Goal: Task Accomplishment & Management: Complete application form

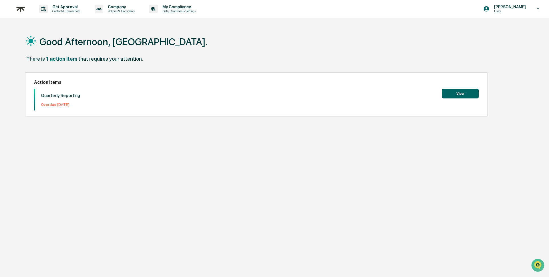
click at [456, 94] on button "View" at bounding box center [460, 94] width 37 height 10
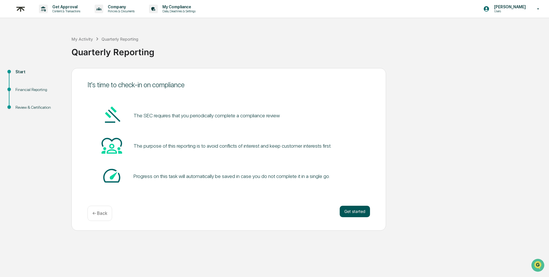
click at [356, 212] on button "Get started" at bounding box center [355, 210] width 30 height 11
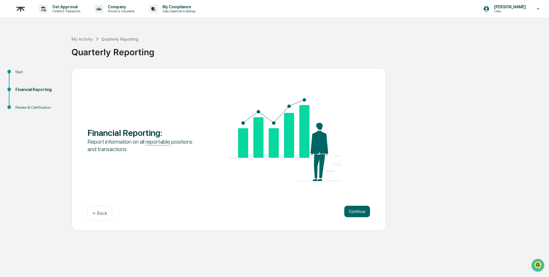
click at [356, 212] on button "Continue" at bounding box center [357, 210] width 26 height 11
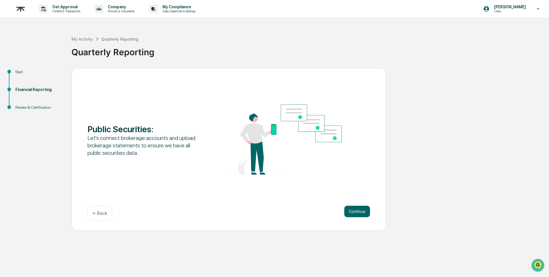
click at [356, 212] on button "Continue" at bounding box center [357, 210] width 26 height 11
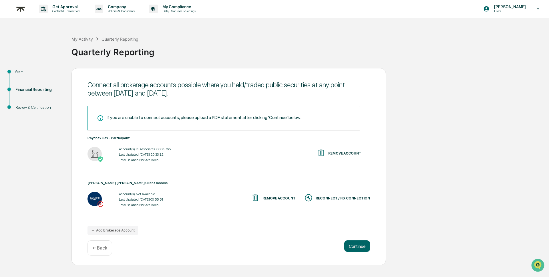
click at [330, 199] on div "RECONNECT / FIX CONNECTION" at bounding box center [343, 198] width 54 height 4
click at [148, 161] on div "Total Balance: Not Available" at bounding box center [145, 160] width 52 height 4
click at [97, 151] on img at bounding box center [94, 154] width 14 height 14
click at [144, 158] on div "Total Balance: Not Available" at bounding box center [145, 160] width 52 height 4
click at [120, 228] on button "Add Brokerage Account" at bounding box center [112, 230] width 51 height 9
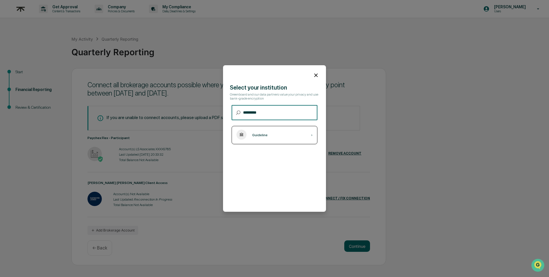
type input "*********"
click at [256, 138] on div "Guideline ›" at bounding box center [275, 135] width 86 height 18
click at [318, 74] on icon at bounding box center [316, 75] width 6 height 6
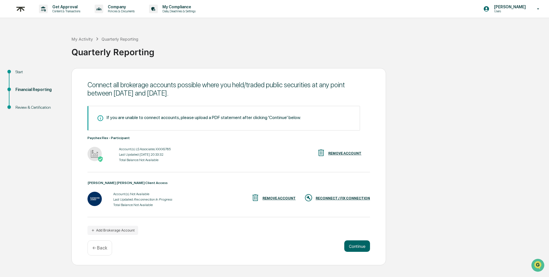
click at [144, 198] on icon "Reconnection In Progress" at bounding box center [153, 199] width 38 height 4
click at [348, 248] on button "Continue" at bounding box center [357, 245] width 26 height 11
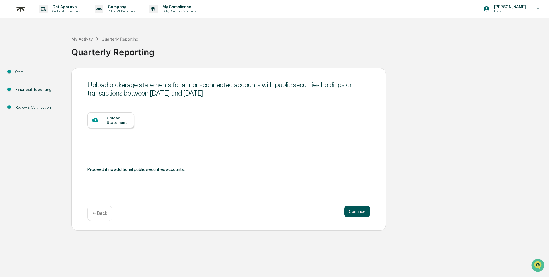
click at [357, 214] on button "Continue" at bounding box center [357, 210] width 26 height 11
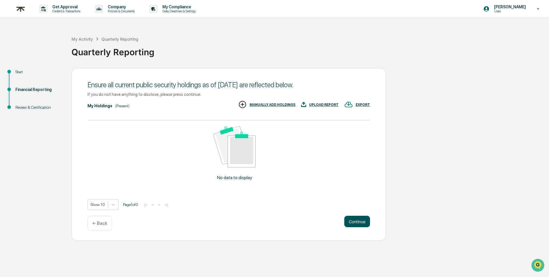
click at [364, 220] on button "Continue" at bounding box center [357, 220] width 26 height 11
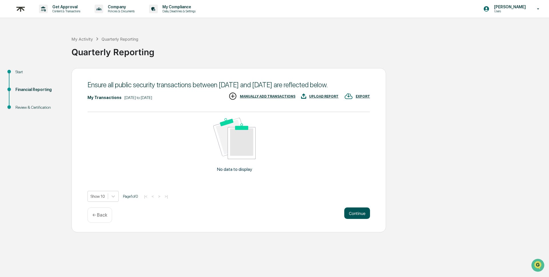
click at [356, 219] on button "Continue" at bounding box center [357, 212] width 26 height 11
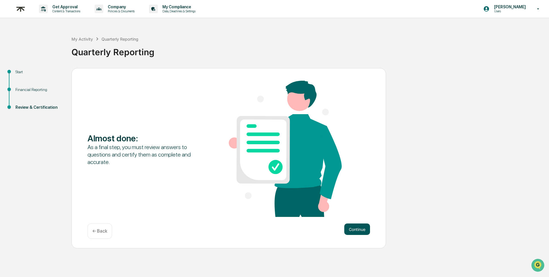
click at [356, 234] on button "Continue" at bounding box center [357, 228] width 26 height 11
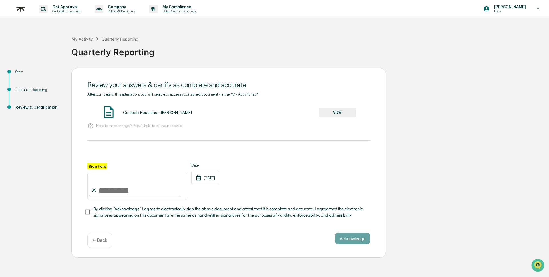
click at [334, 116] on button "VIEW" at bounding box center [337, 112] width 37 height 10
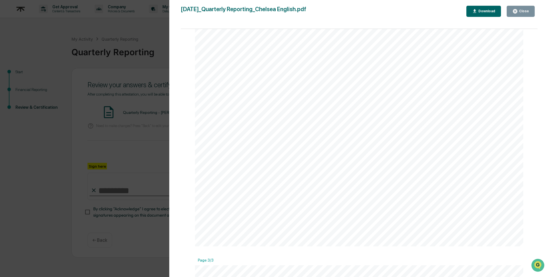
scroll to position [520, 0]
click at [526, 10] on div "Close" at bounding box center [523, 11] width 11 height 4
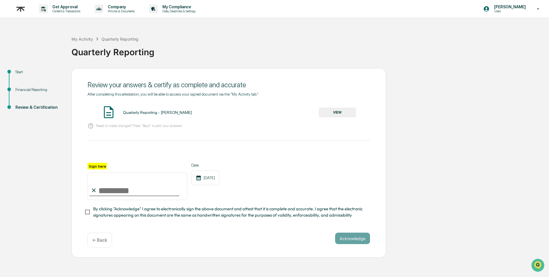
click at [111, 41] on div "Quarterly Reporting" at bounding box center [119, 39] width 37 height 5
click at [40, 89] on div "Financial Reporting" at bounding box center [38, 90] width 47 height 6
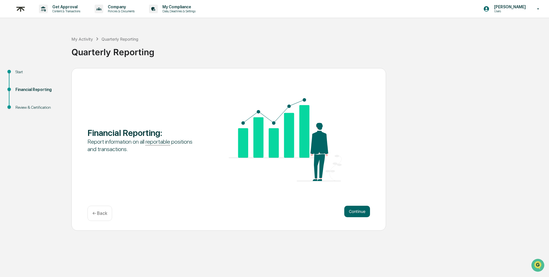
click at [370, 209] on div "Financial Reporting : Report information on all reportable positions and transa…" at bounding box center [228, 149] width 314 height 162
click at [364, 209] on button "Continue" at bounding box center [357, 210] width 26 height 11
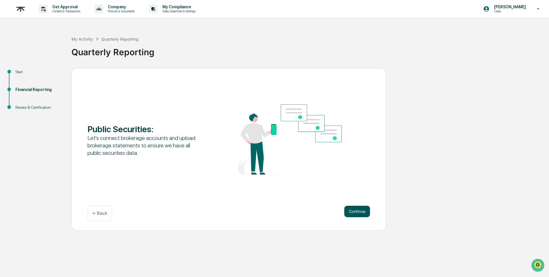
click at [350, 213] on button "Continue" at bounding box center [357, 210] width 26 height 11
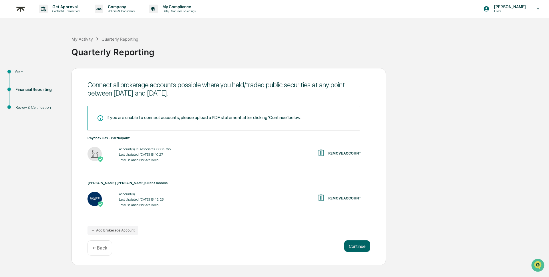
click at [138, 151] on div "Account(s): LS Associates XXXX9765 Last Updated: [DATE] 18:40:27 Total Balance:…" at bounding box center [145, 154] width 52 height 18
click at [132, 192] on div "Account(s):" at bounding box center [141, 194] width 45 height 4
click at [354, 245] on button "Continue" at bounding box center [357, 245] width 26 height 11
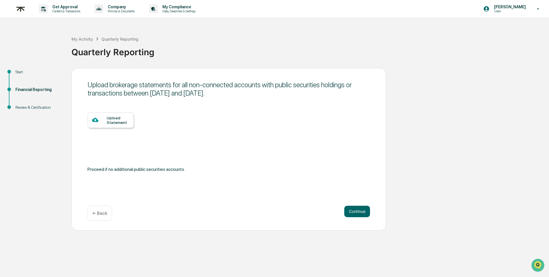
click at [117, 117] on div "Upload Statement" at bounding box center [118, 119] width 23 height 9
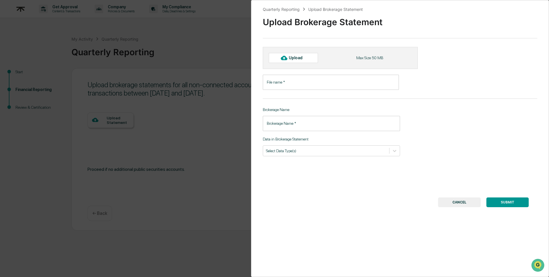
click at [308, 59] on div "Upload" at bounding box center [293, 58] width 49 height 10
type input "**********"
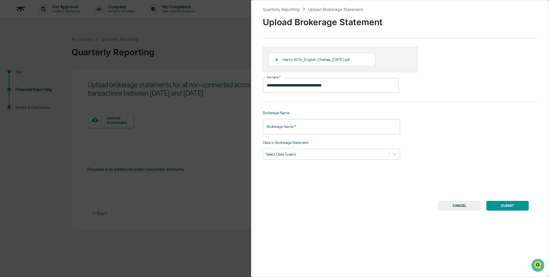
click at [356, 137] on div "**********" at bounding box center [400, 138] width 298 height 277
click at [344, 129] on input "Brokerage Name   *" at bounding box center [331, 126] width 137 height 15
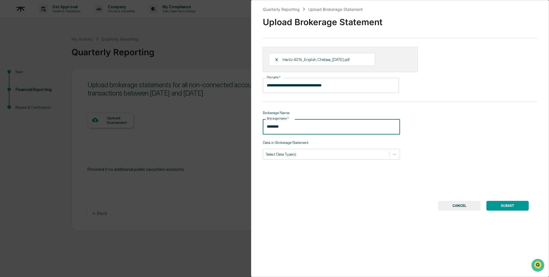
click at [322, 129] on input "********" at bounding box center [331, 126] width 137 height 15
type input "******"
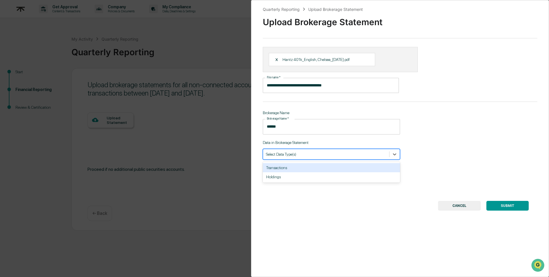
click at [319, 156] on div at bounding box center [326, 153] width 120 height 5
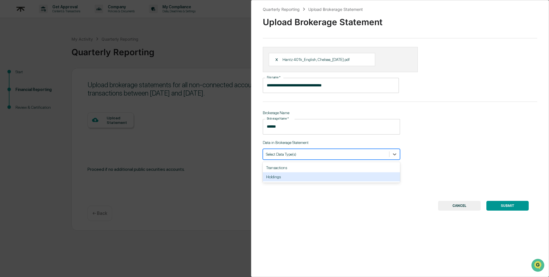
click at [311, 176] on div "Holdings" at bounding box center [331, 176] width 137 height 9
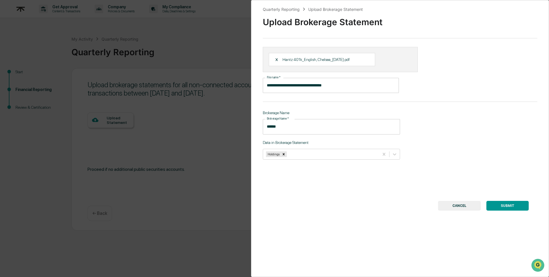
click at [364, 197] on div "**********" at bounding box center [400, 138] width 298 height 277
click at [510, 207] on button "SUBMIT" at bounding box center [507, 206] width 42 height 10
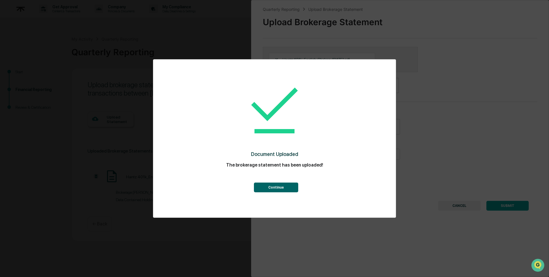
click at [280, 188] on button "Continue" at bounding box center [276, 187] width 44 height 10
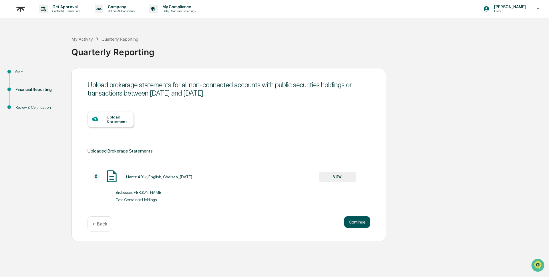
click at [356, 220] on button "Continue" at bounding box center [357, 221] width 26 height 11
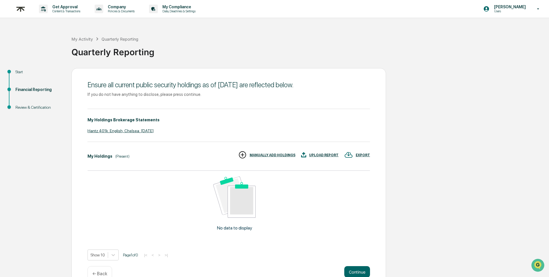
click at [107, 96] on div "If you do not have anything to disclose, please press continue." at bounding box center [228, 94] width 282 height 5
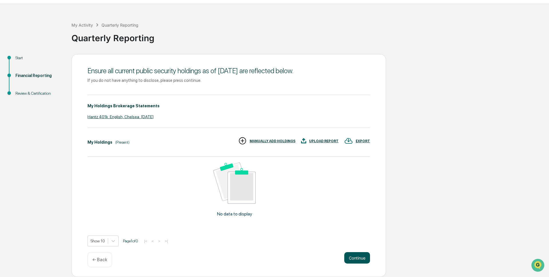
click at [362, 254] on button "Continue" at bounding box center [357, 257] width 26 height 11
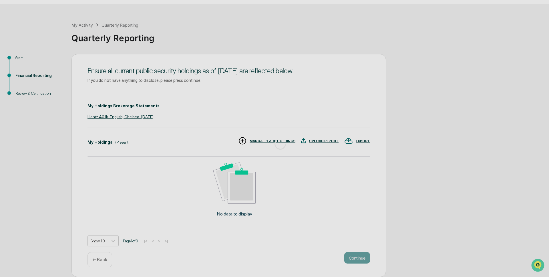
scroll to position [0, 0]
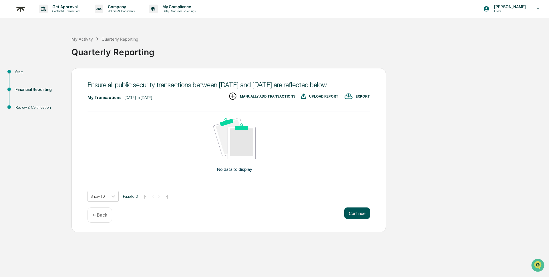
click at [358, 219] on button "Continue" at bounding box center [357, 212] width 26 height 11
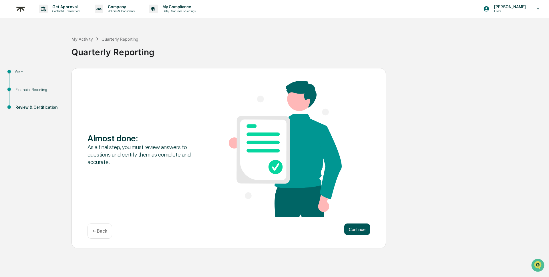
click at [358, 228] on button "Continue" at bounding box center [357, 228] width 26 height 11
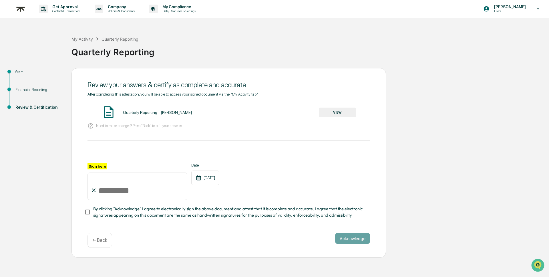
click at [332, 113] on button "VIEW" at bounding box center [337, 112] width 37 height 10
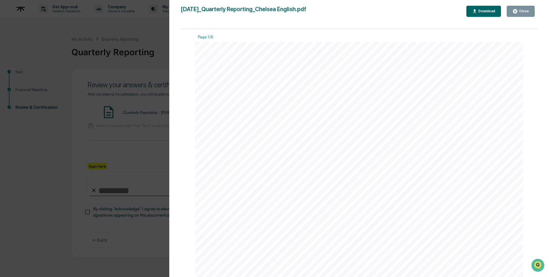
click at [520, 12] on div "Close" at bounding box center [523, 11] width 11 height 4
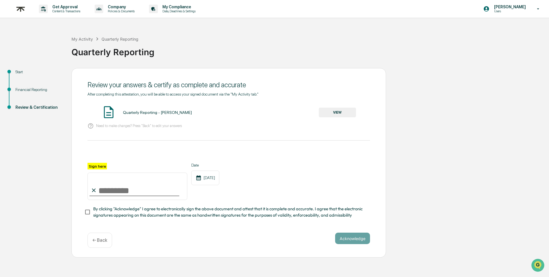
click at [133, 196] on input "Sign here" at bounding box center [137, 185] width 100 height 27
type input "**********"
click at [272, 189] on div "**********" at bounding box center [228, 181] width 282 height 37
click at [349, 240] on button "Acknowledge" at bounding box center [352, 237] width 35 height 11
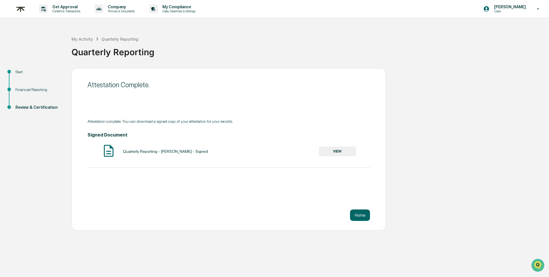
click at [342, 149] on button "VIEW" at bounding box center [337, 151] width 37 height 10
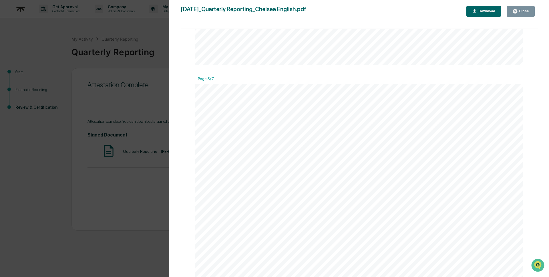
scroll to position [556, 0]
click at [520, 19] on div "[DATE]_Quarterly Reporting_Chelsea English.pdf Close Download Page 1/7 [DATE] R…" at bounding box center [359, 144] width 357 height 277
click at [520, 15] on button "Close" at bounding box center [520, 11] width 28 height 11
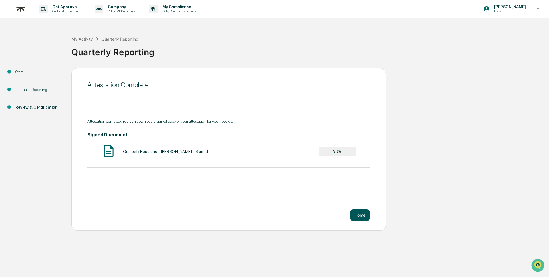
click at [362, 213] on button "Home" at bounding box center [360, 214] width 20 height 11
